Goal: Check status: Check status

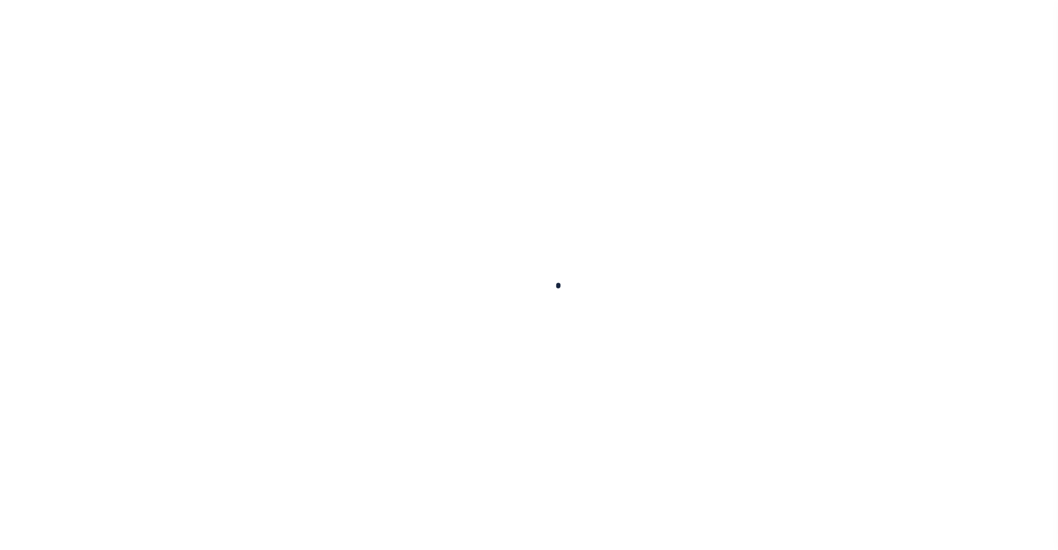
select select
checkbox input "false"
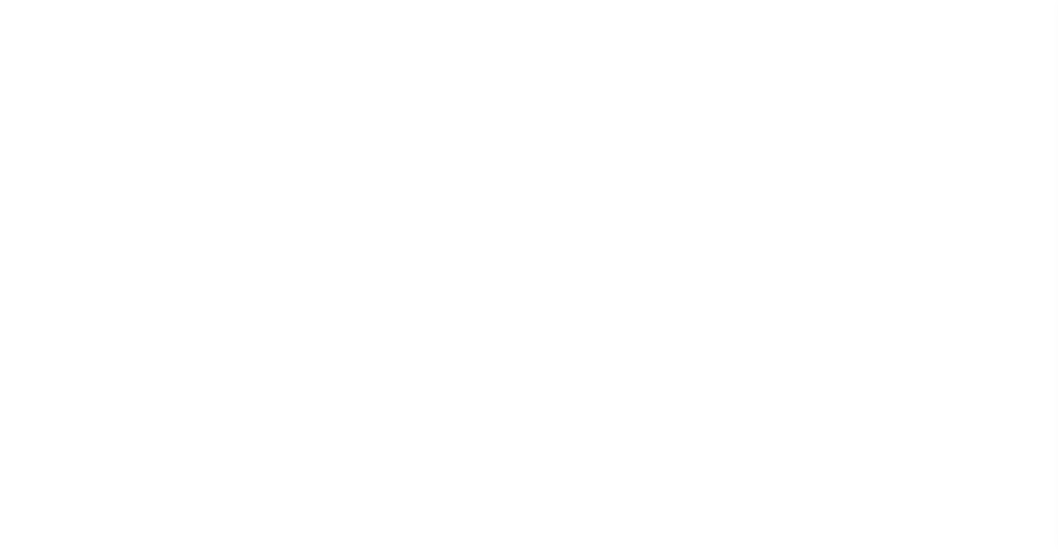
checkbox input "false"
type input "4843900000"
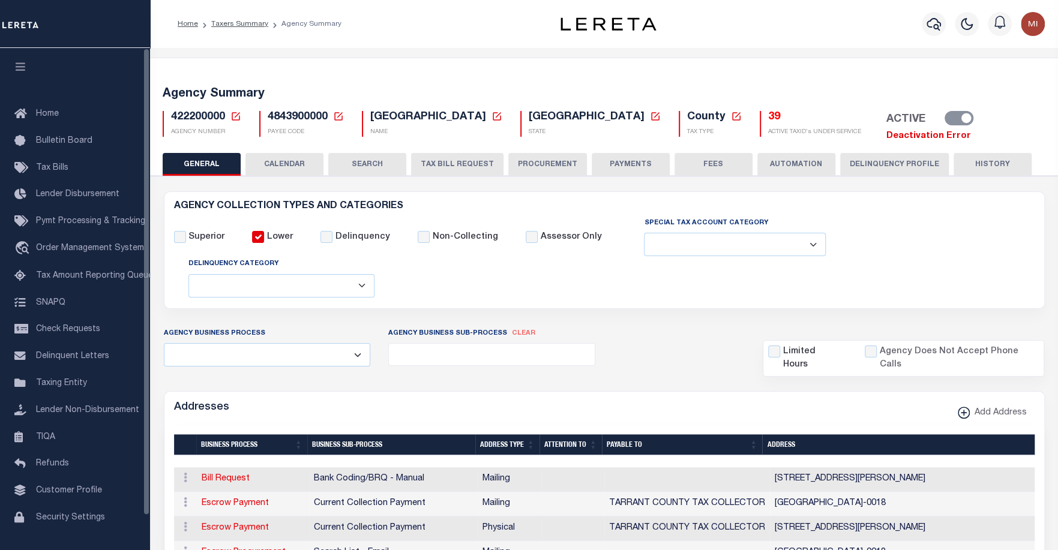
click at [163, 42] on div "Home Taxers Summary Agency Summary Profile Sign out" at bounding box center [604, 24] width 908 height 48
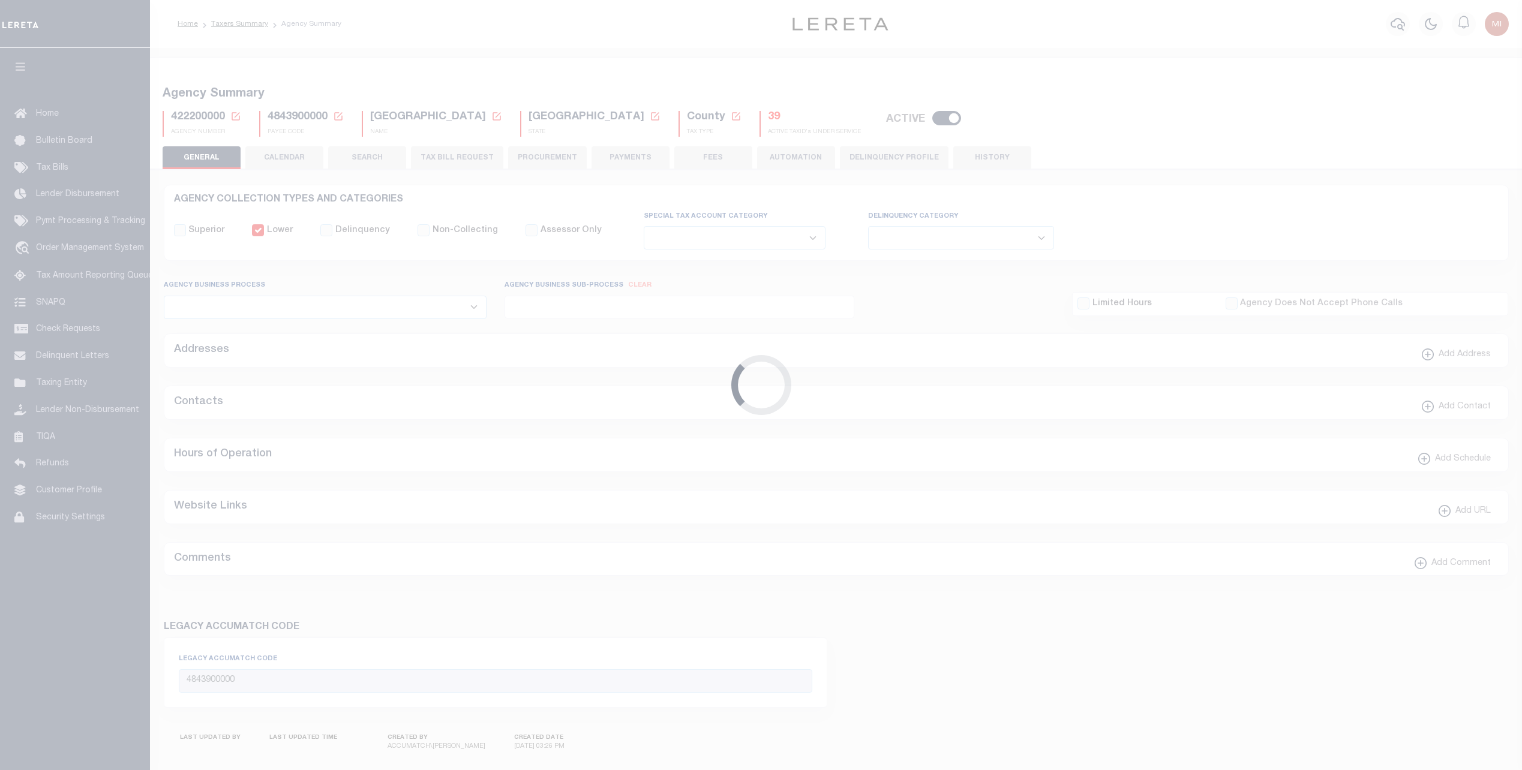
select select
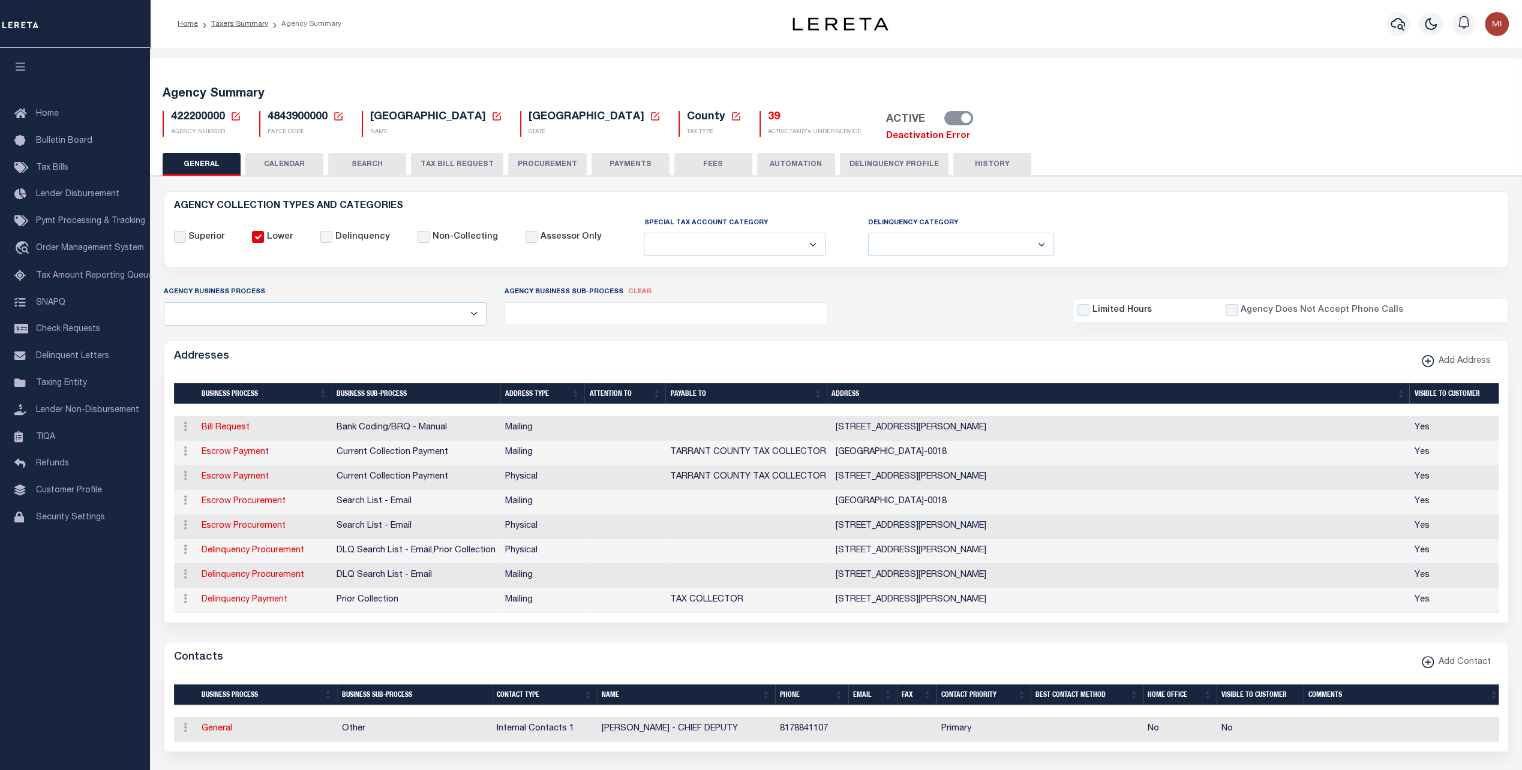
click at [870, 128] on div "ACTIVE Deactivation Error" at bounding box center [925, 127] width 110 height 32
click at [886, 118] on label "ACTIVE" at bounding box center [905, 119] width 39 height 17
click at [0, 0] on input "Active" at bounding box center [0, 0] width 0 height 0
click at [886, 135] on link "Deactivation Error" at bounding box center [928, 135] width 85 height 9
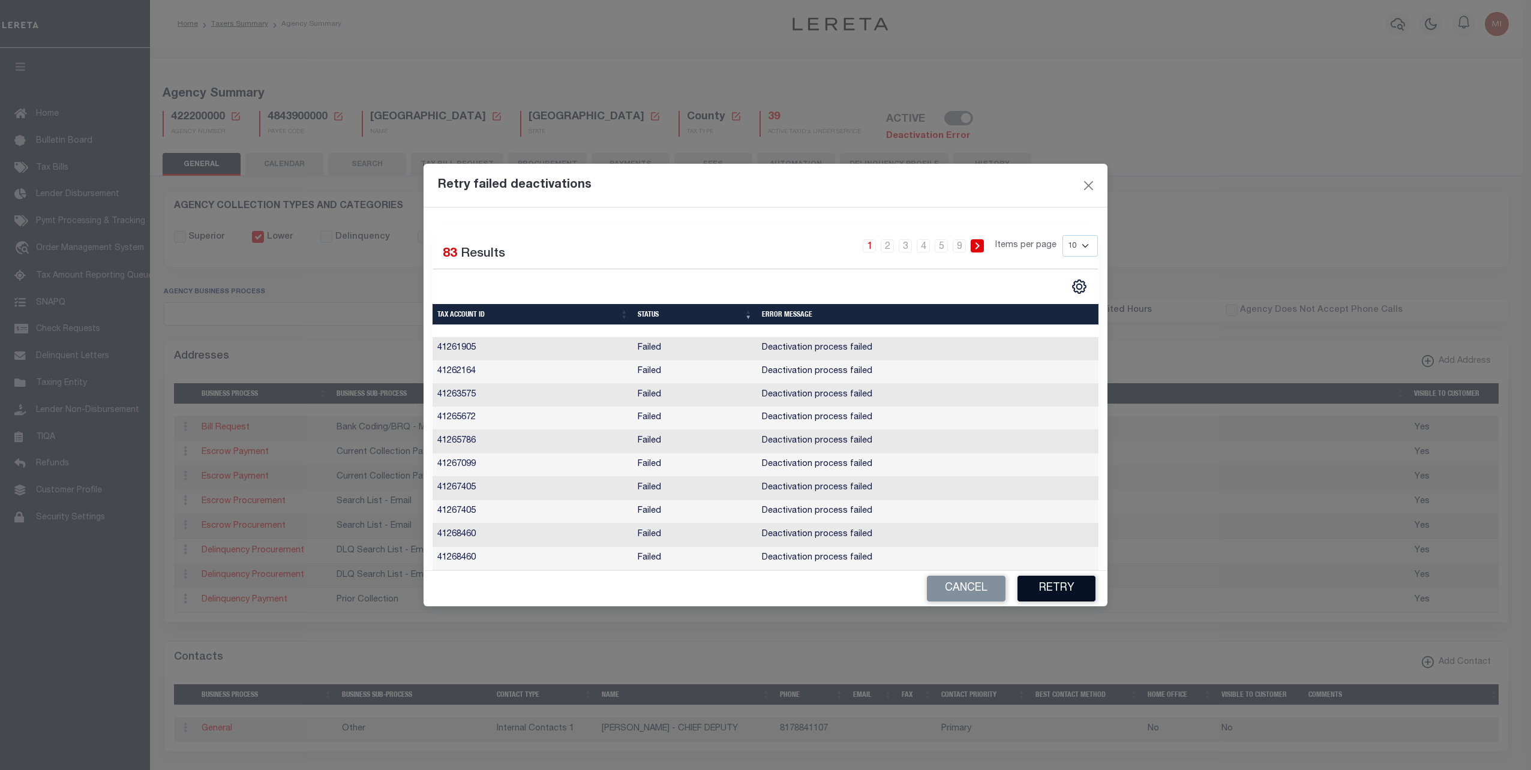
click at [1054, 594] on button "Retry" at bounding box center [1057, 589] width 78 height 26
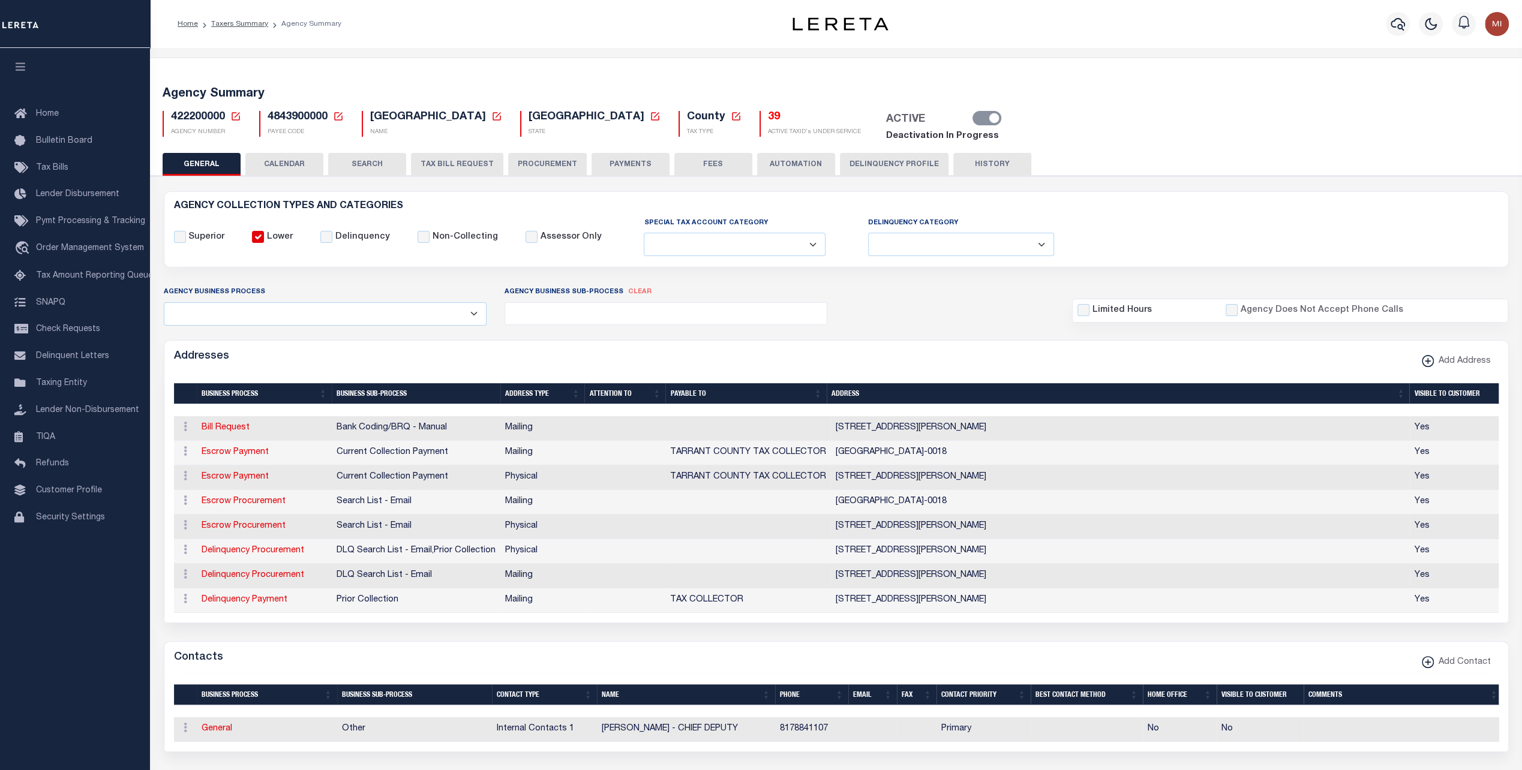
click at [292, 121] on span "4843900000" at bounding box center [298, 117] width 60 height 11
copy h5 "4843900000"
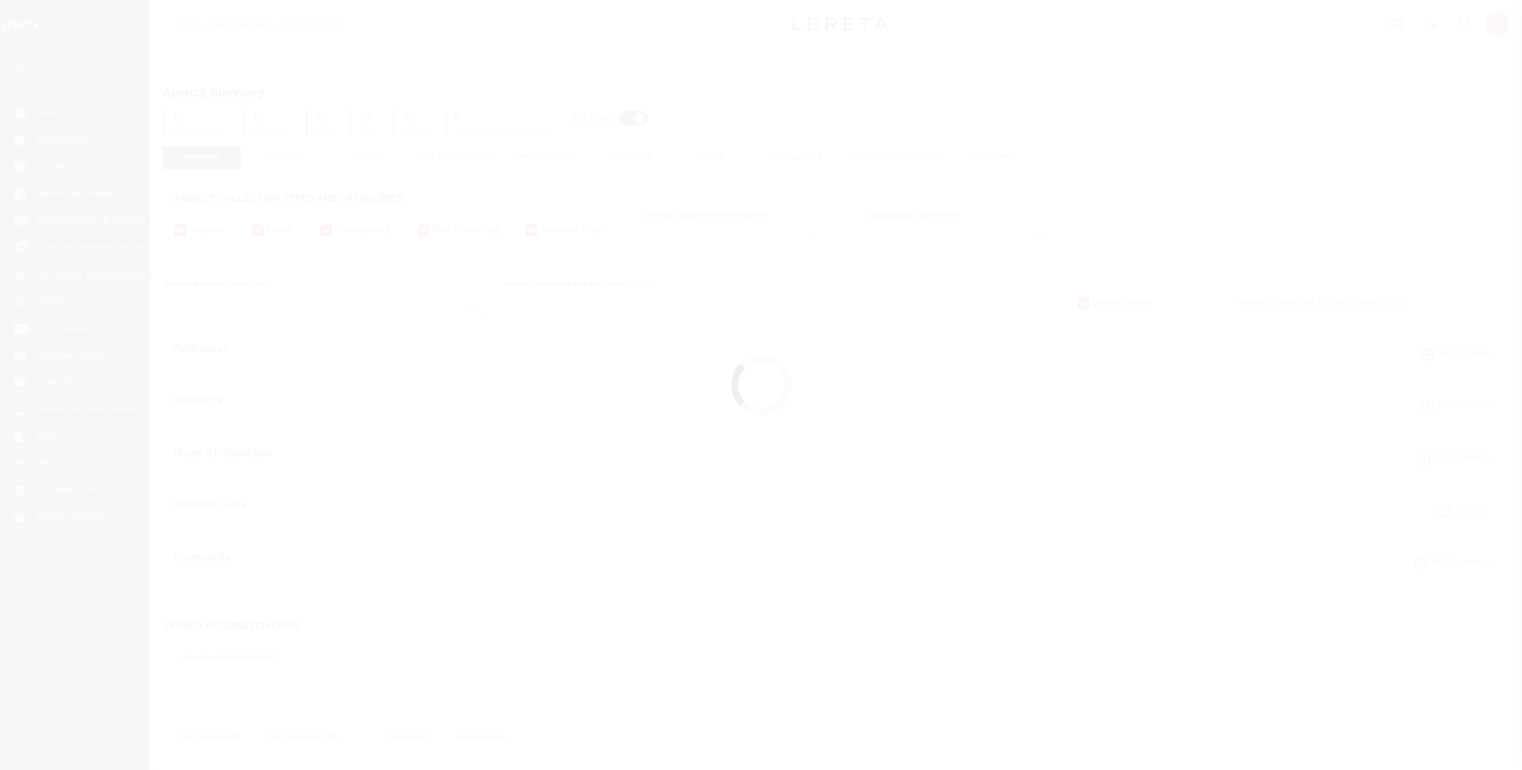
select select
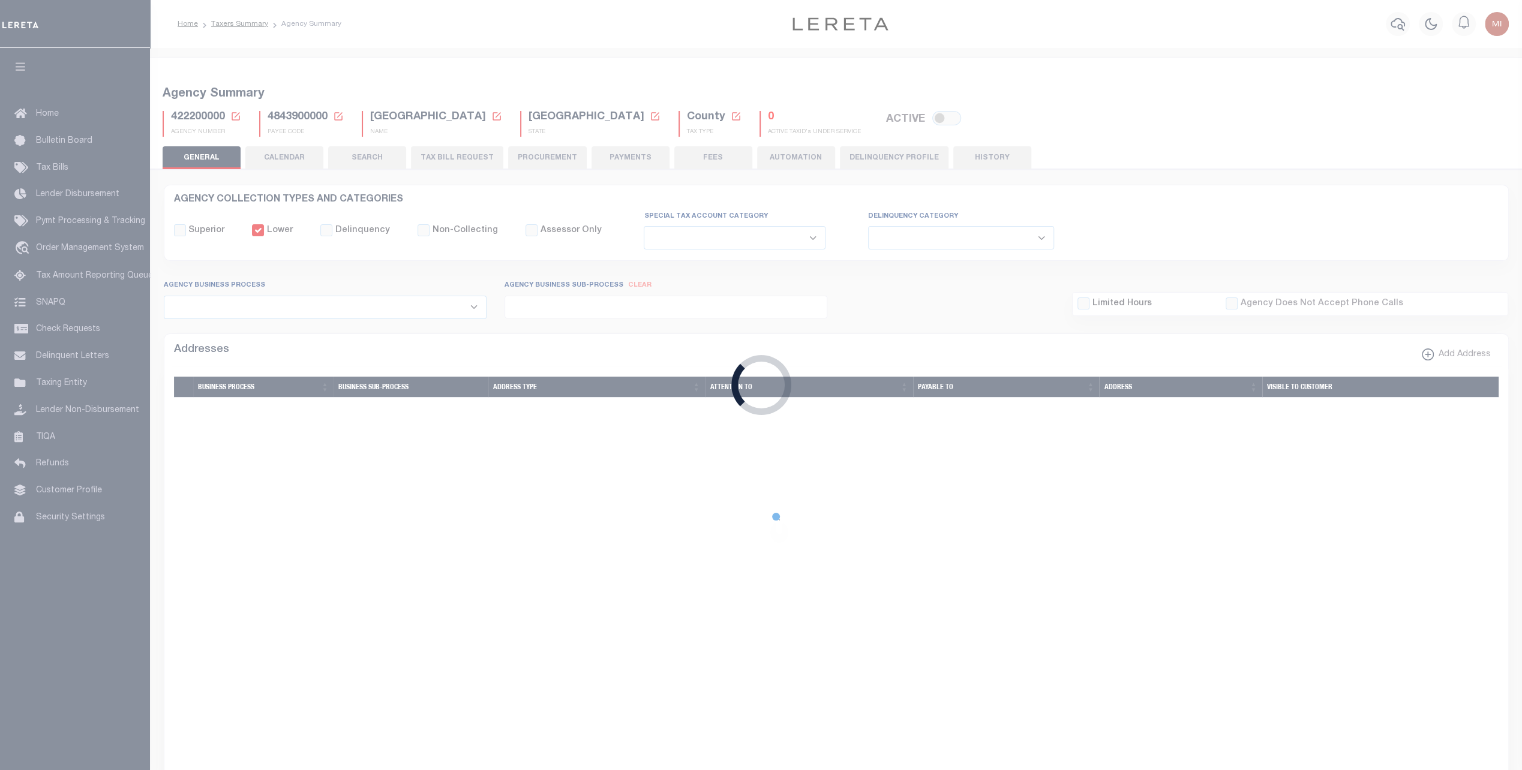
checkbox input "false"
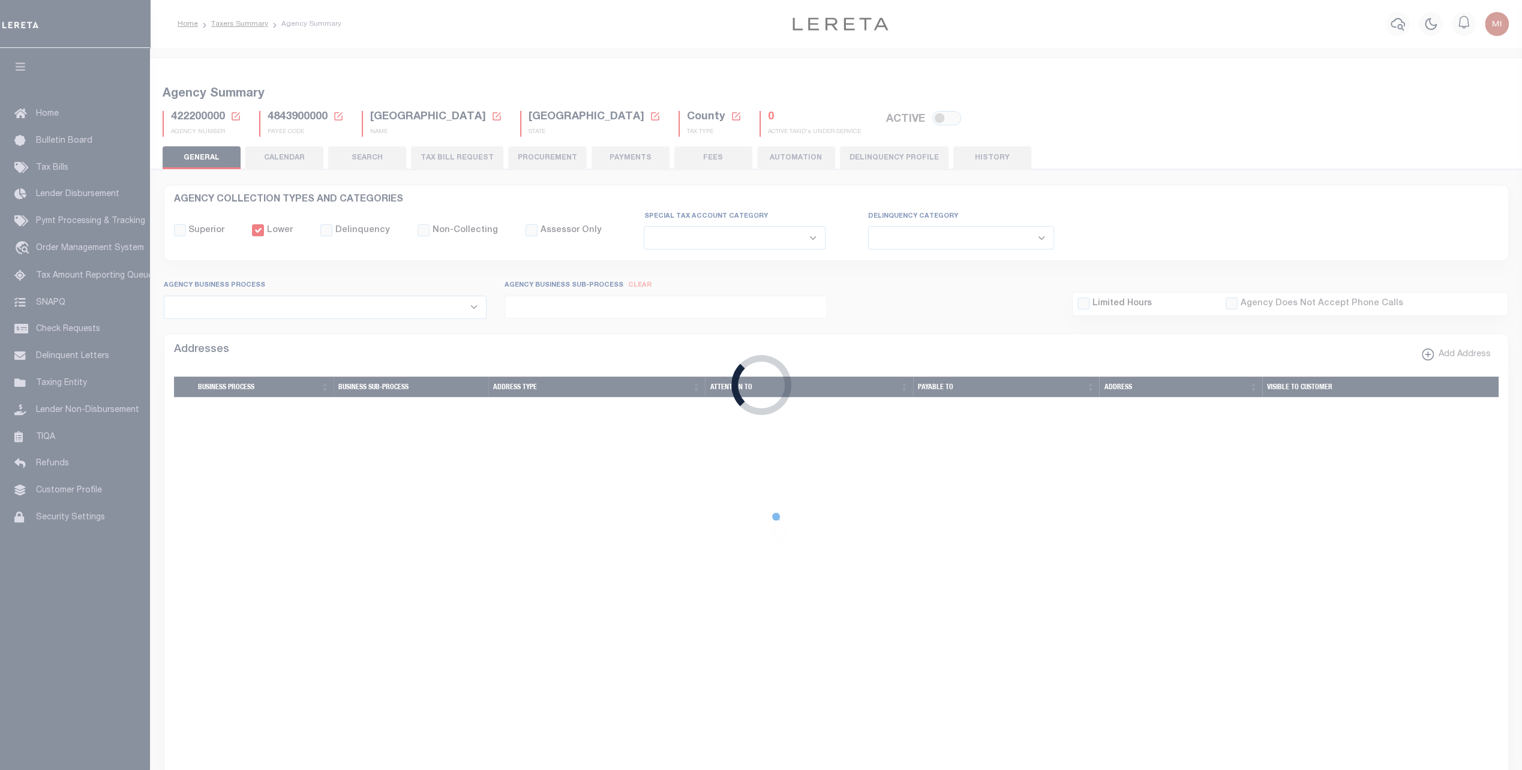
checkbox input "false"
type input "4843900000"
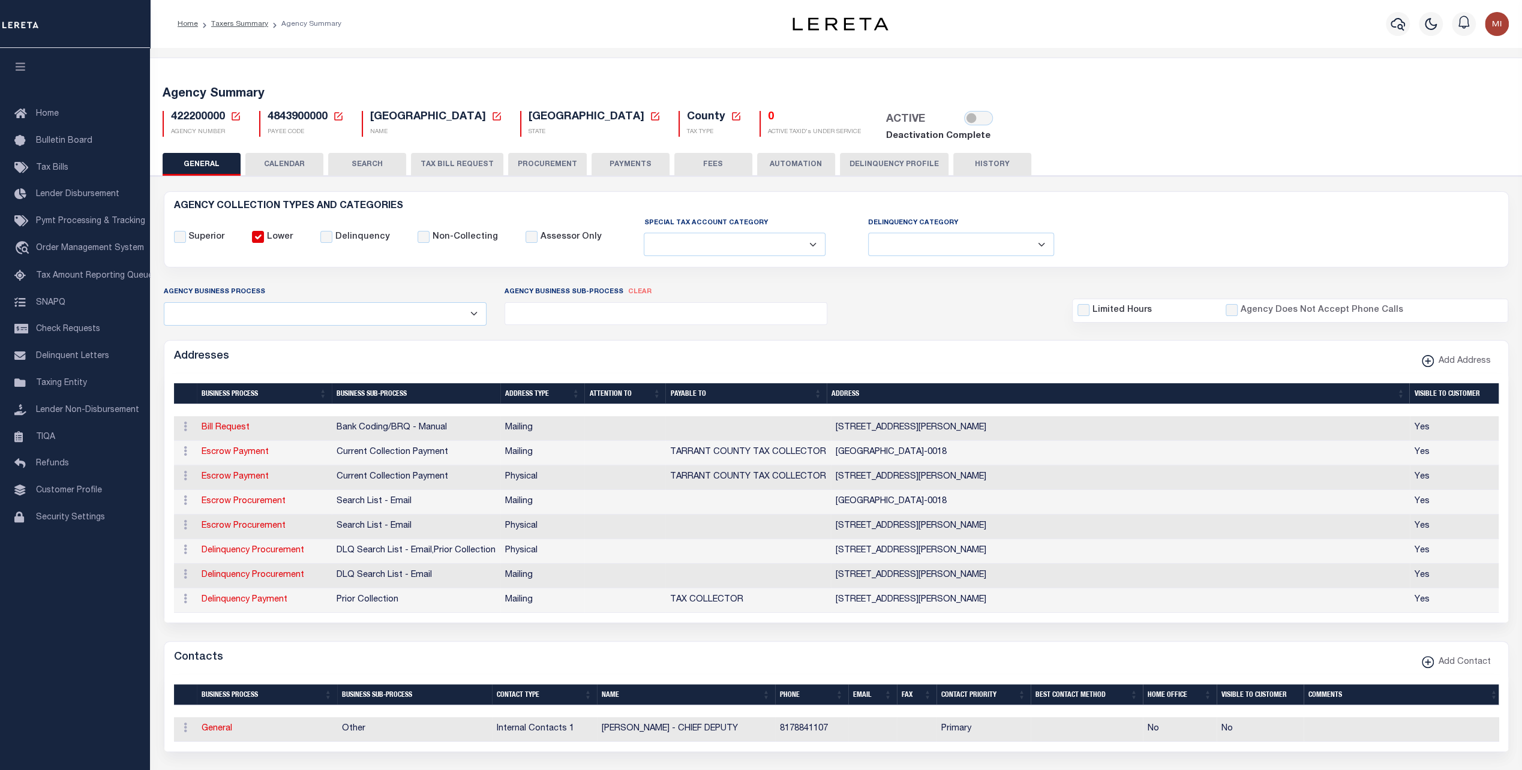
click at [295, 118] on span "4843900000" at bounding box center [298, 117] width 60 height 11
copy h5 "4843900000"
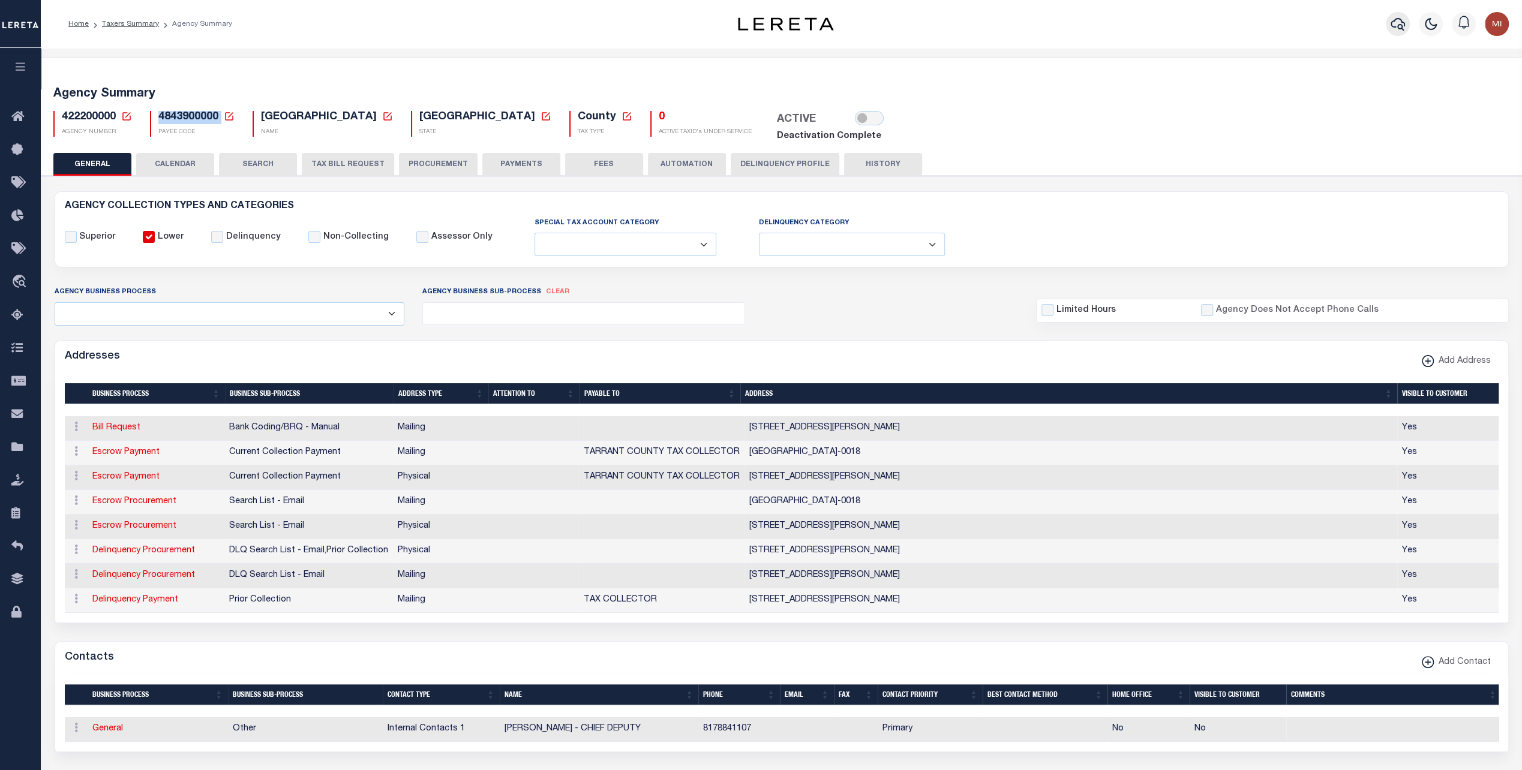
click at [1394, 22] on icon "button" at bounding box center [1398, 24] width 14 height 14
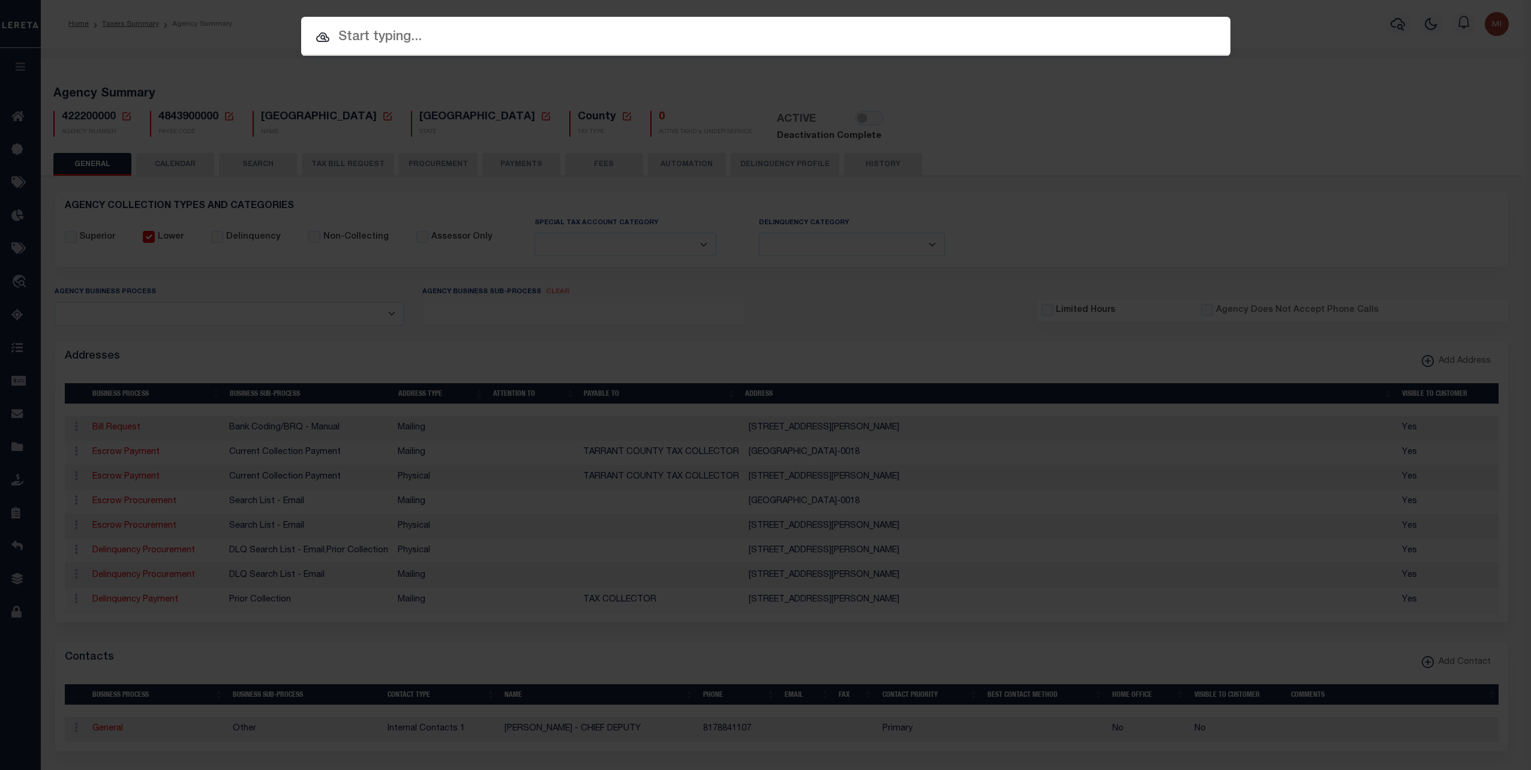
click at [588, 35] on input "text" at bounding box center [765, 37] width 929 height 21
paste input "00001176714"
type input "00001176714"
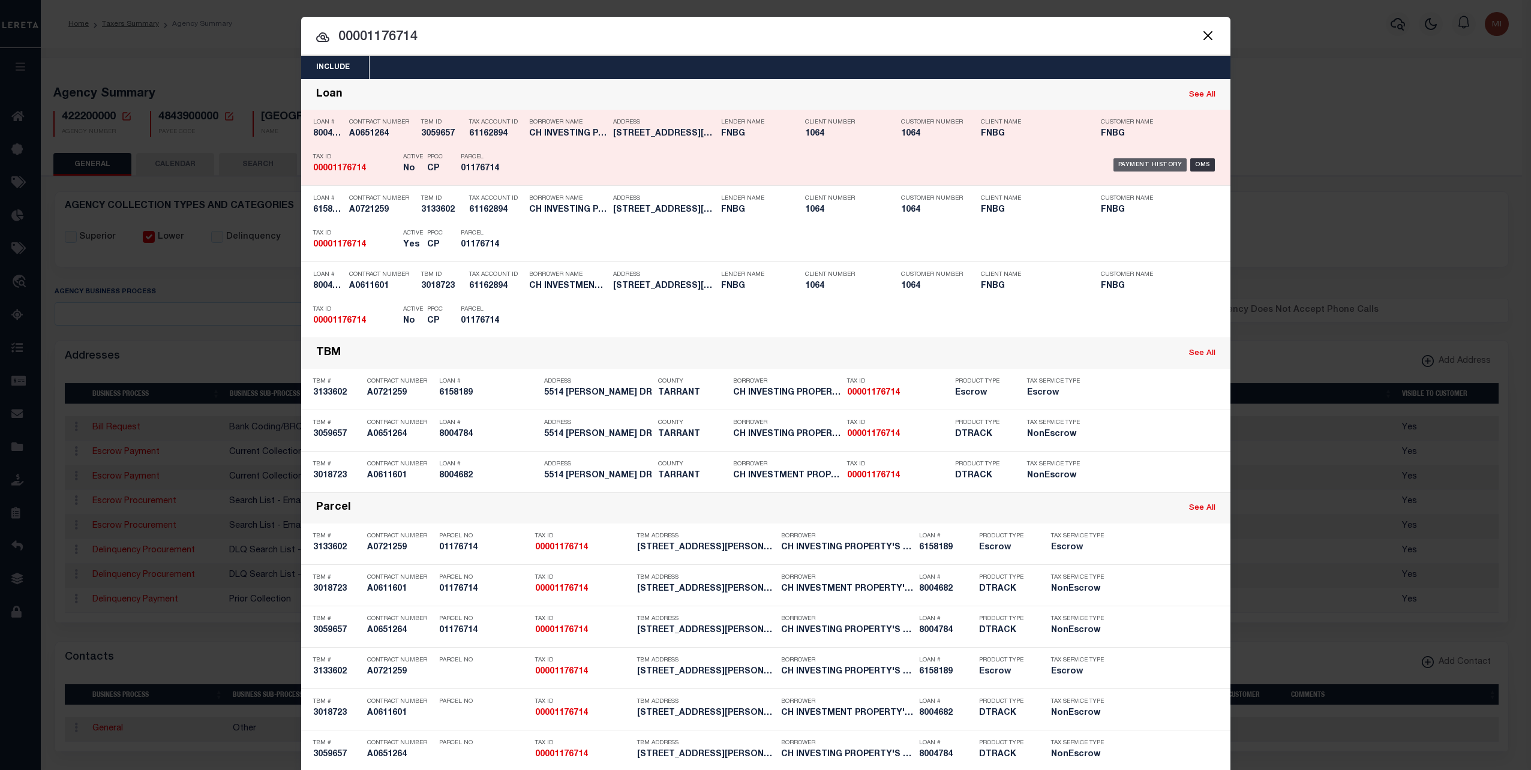
click at [1141, 166] on div "Payment History" at bounding box center [1151, 164] width 74 height 13
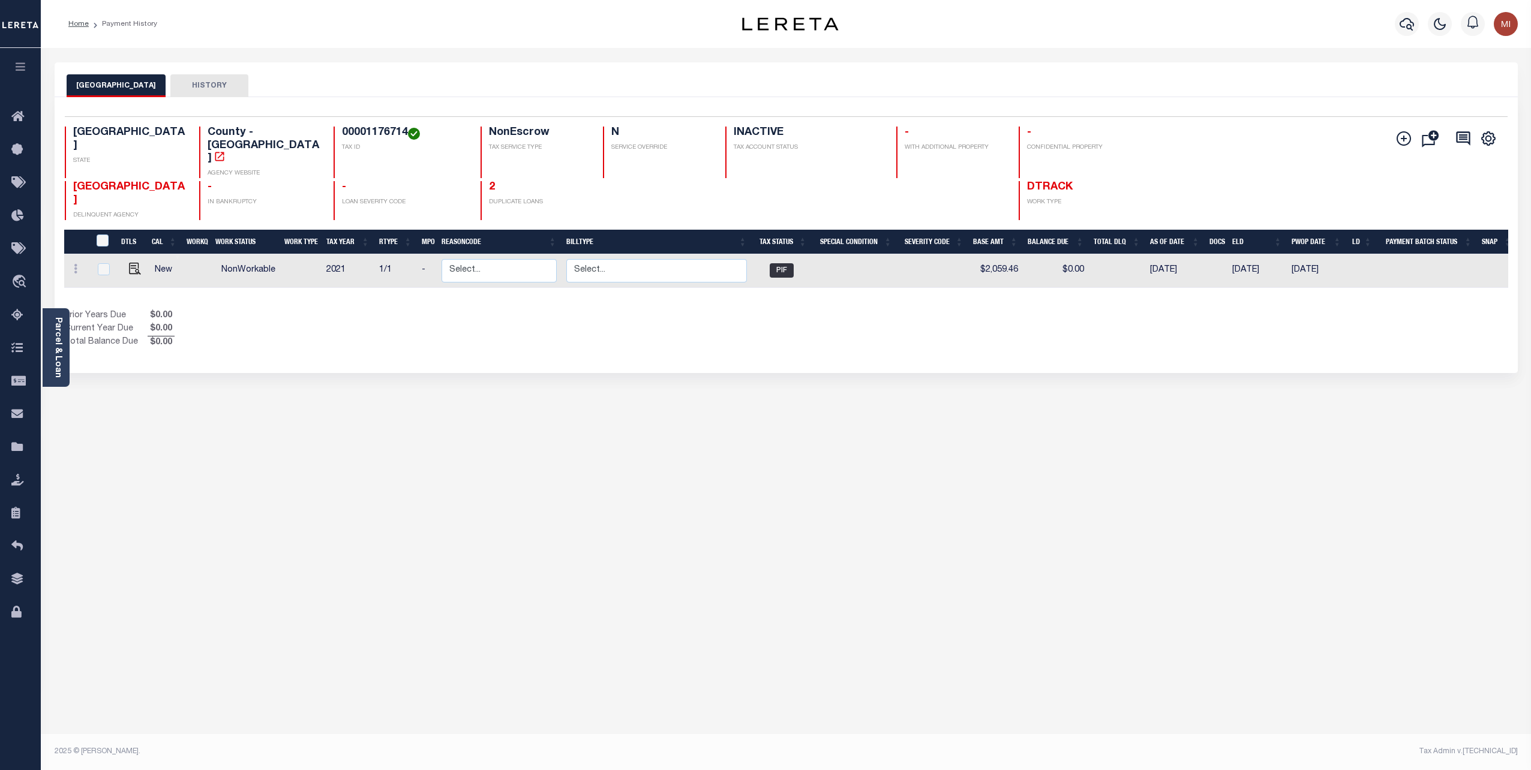
click at [198, 83] on button "HISTORY" at bounding box center [209, 85] width 78 height 23
